Goal: Find specific page/section: Find specific page/section

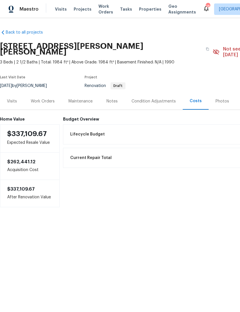
click at [148, 9] on span "Properties" at bounding box center [150, 9] width 22 height 6
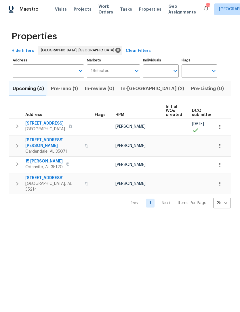
click at [137, 89] on span "In-[GEOGRAPHIC_DATA] (2)" at bounding box center [152, 89] width 63 height 8
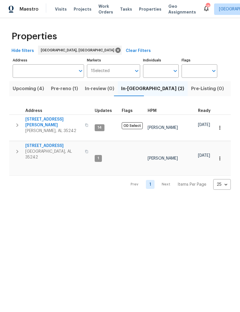
click at [57, 143] on span "[STREET_ADDRESS]" at bounding box center [53, 146] width 56 height 6
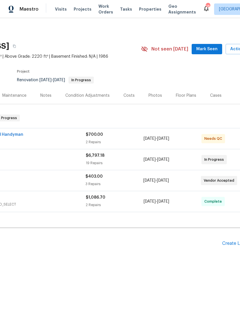
scroll to position [0, 68]
click at [184, 99] on div "Floor Plans" at bounding box center [185, 95] width 34 height 17
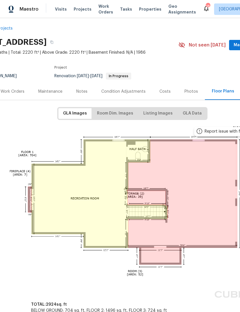
scroll to position [5, 30]
